Goal: Find specific page/section: Find specific page/section

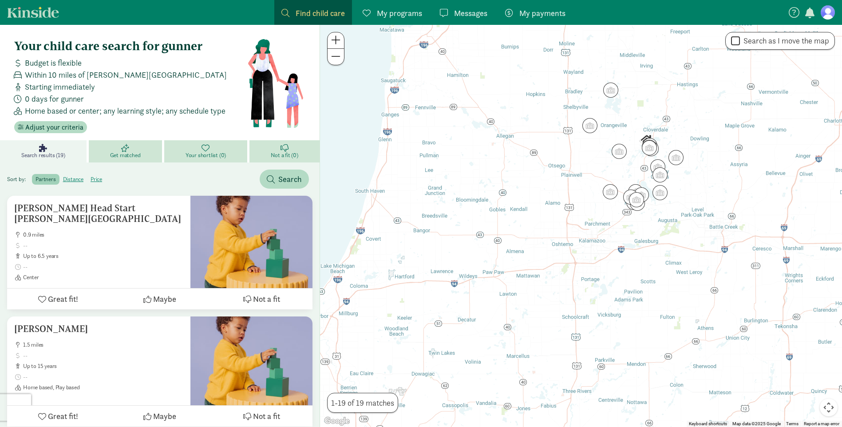
click at [825, 14] on figure at bounding box center [828, 12] width 14 height 14
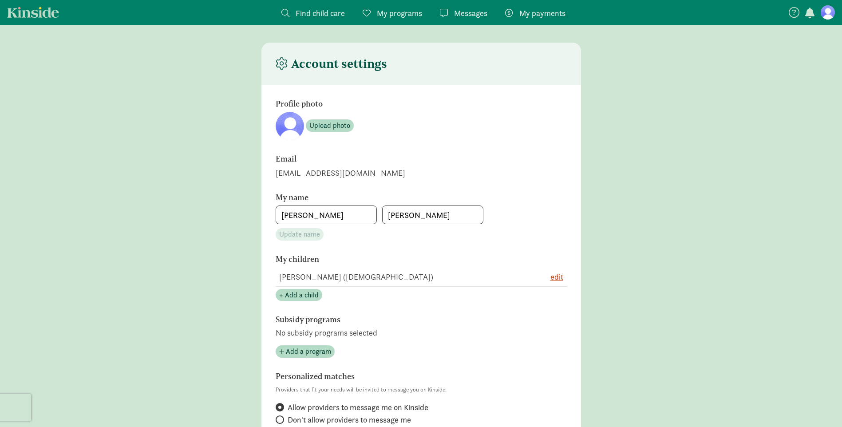
click at [333, 13] on span "Find child care" at bounding box center [320, 13] width 49 height 12
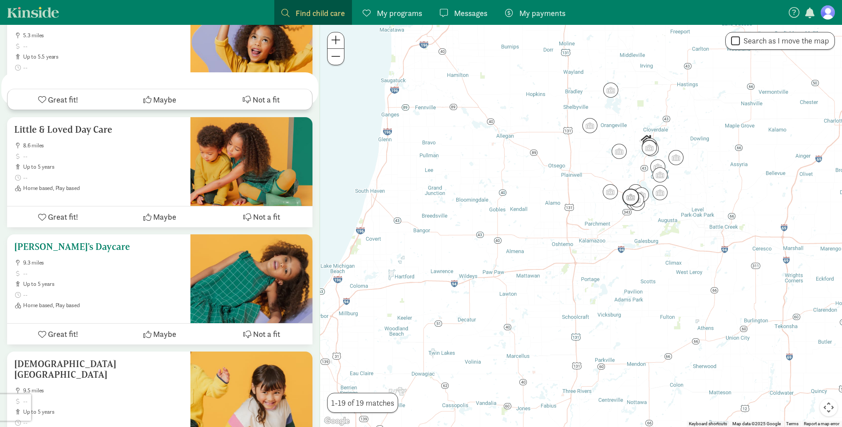
scroll to position [2040, 0]
